Goal: Find specific page/section: Find specific page/section

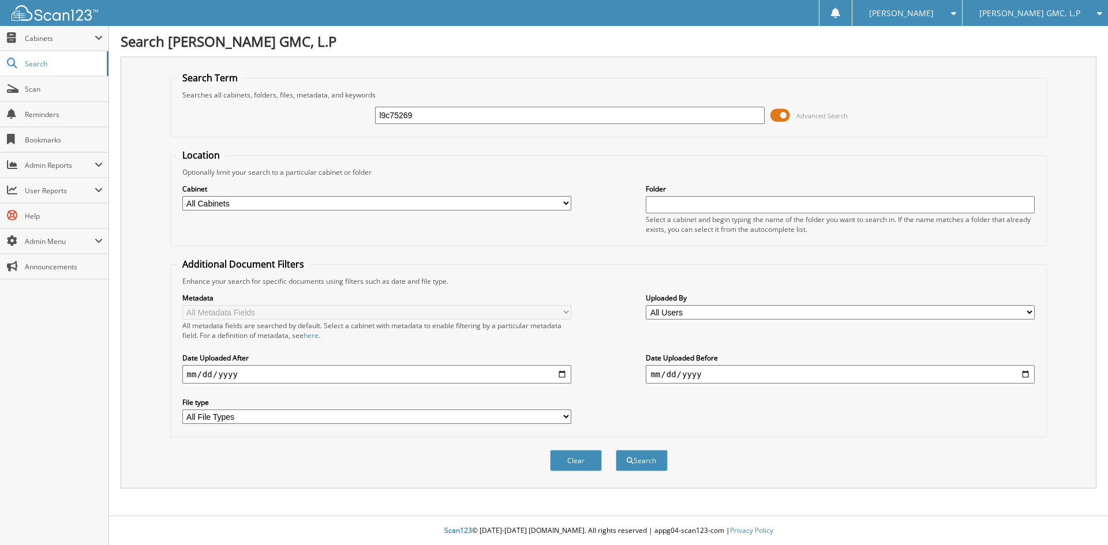
type input "l9c75269"
click at [616, 450] on button "Search" at bounding box center [642, 460] width 52 height 21
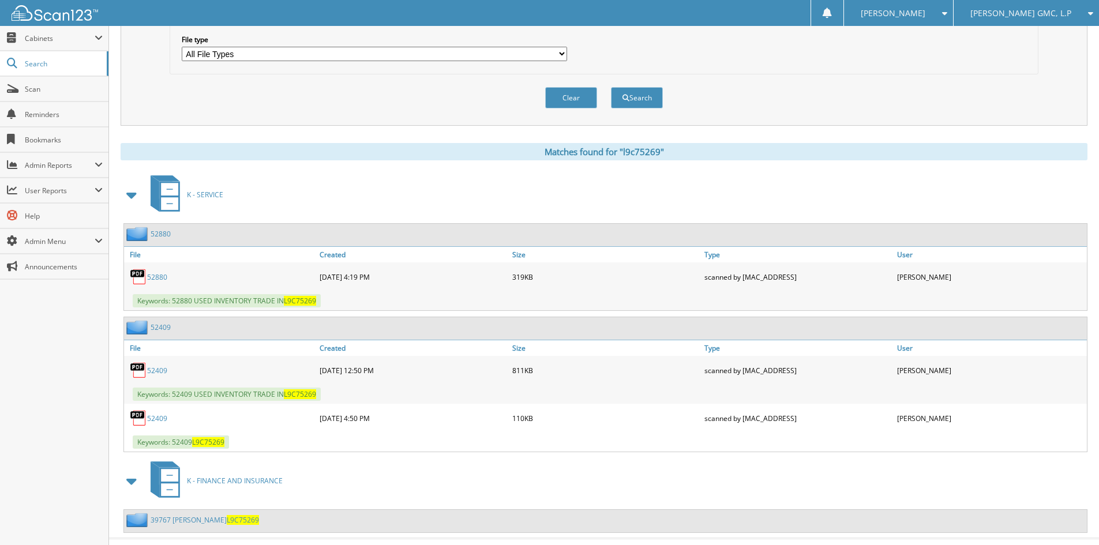
scroll to position [386, 0]
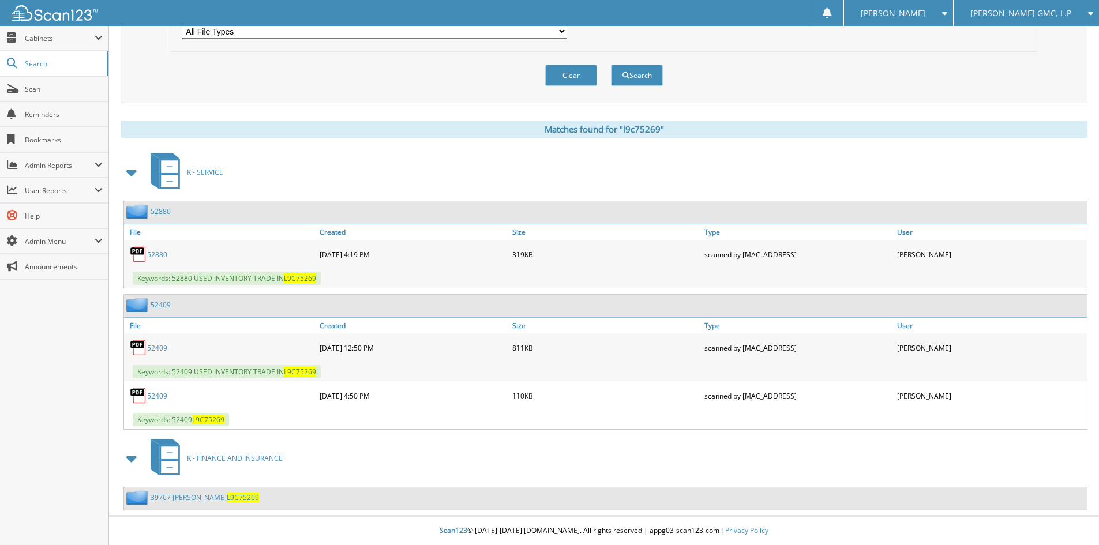
click at [197, 499] on link "39767 [PERSON_NAME] L9C75269" at bounding box center [205, 498] width 108 height 10
